Goal: Find specific page/section: Find specific page/section

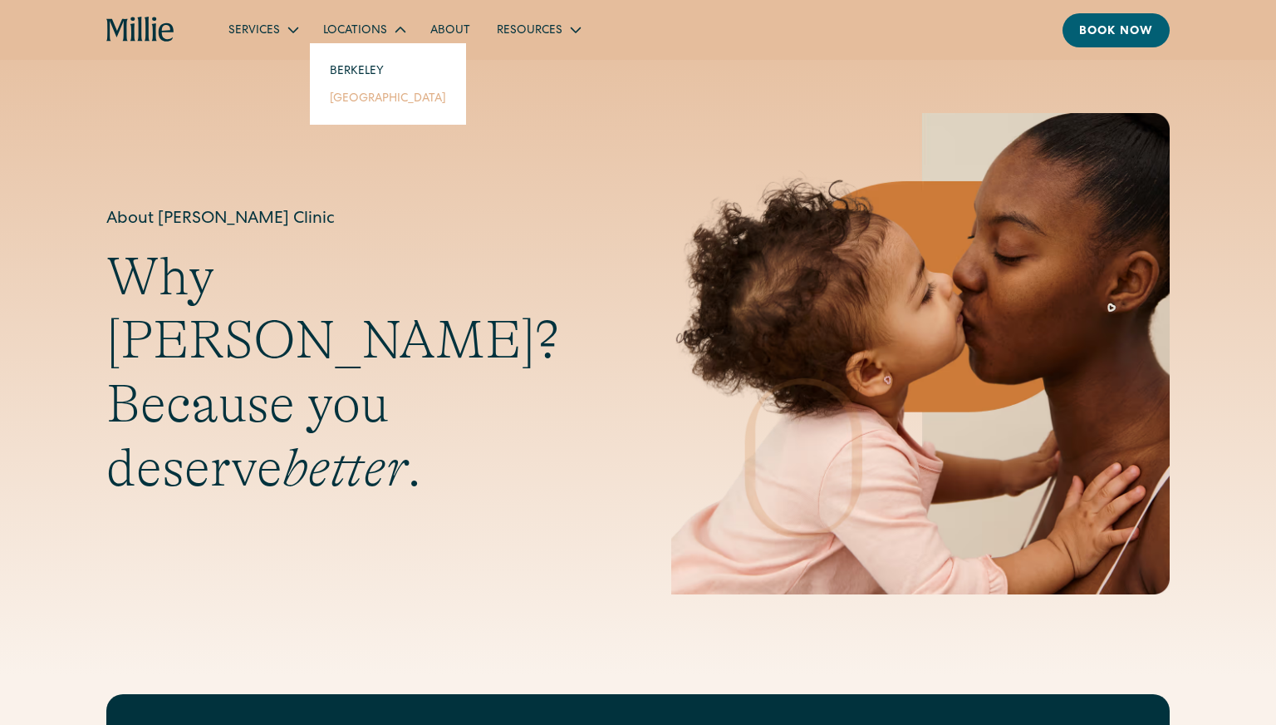
click at [361, 103] on link "[GEOGRAPHIC_DATA]" at bounding box center [388, 97] width 143 height 27
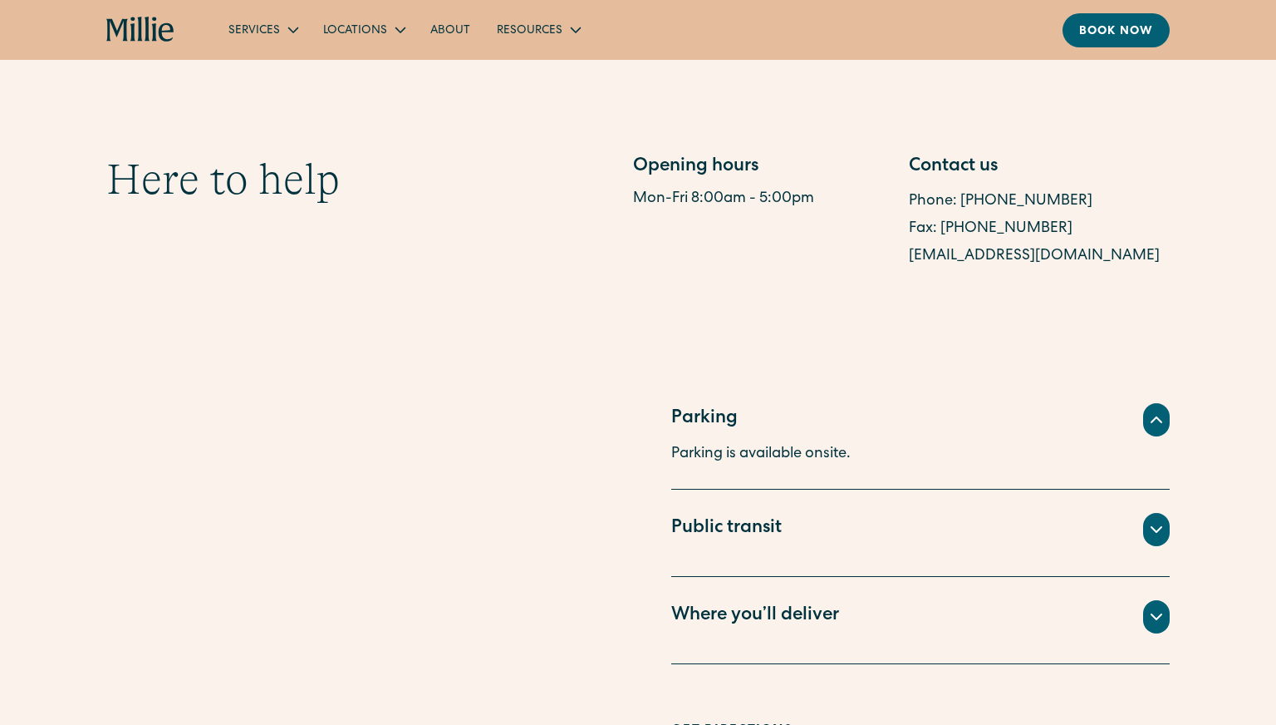
scroll to position [917, 0]
click at [1155, 612] on icon at bounding box center [1157, 614] width 10 height 5
